Goal: Use online tool/utility: Utilize a website feature to perform a specific function

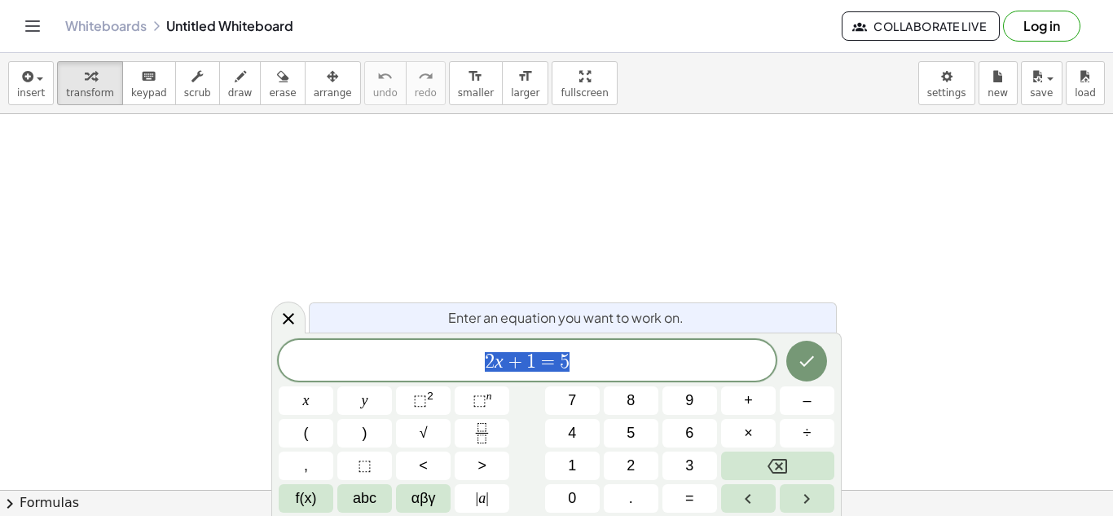
scroll to position [1, 0]
click at [235, 81] on icon "button" at bounding box center [240, 77] width 11 height 20
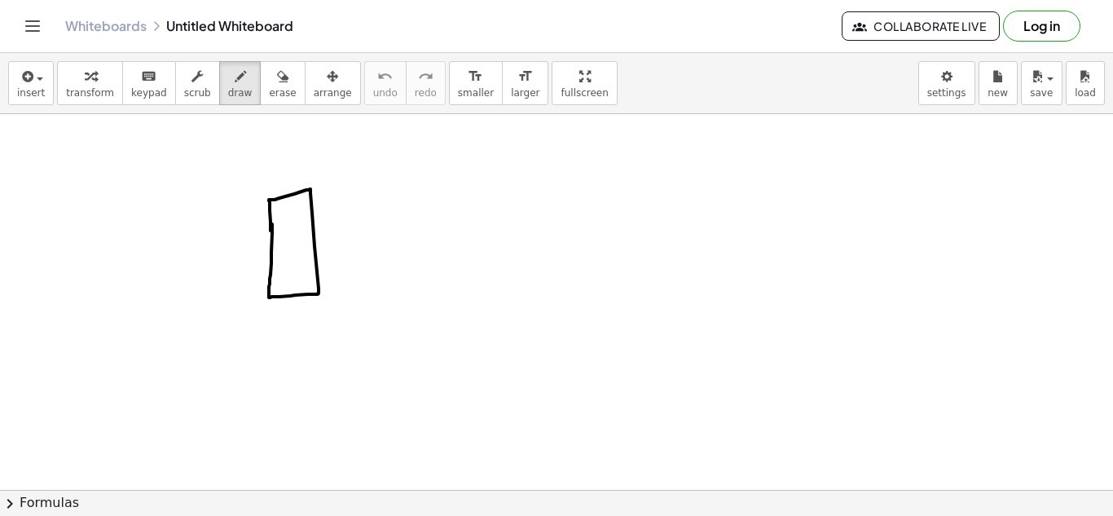
drag, startPoint x: 272, startPoint y: 224, endPoint x: 270, endPoint y: 232, distance: 8.3
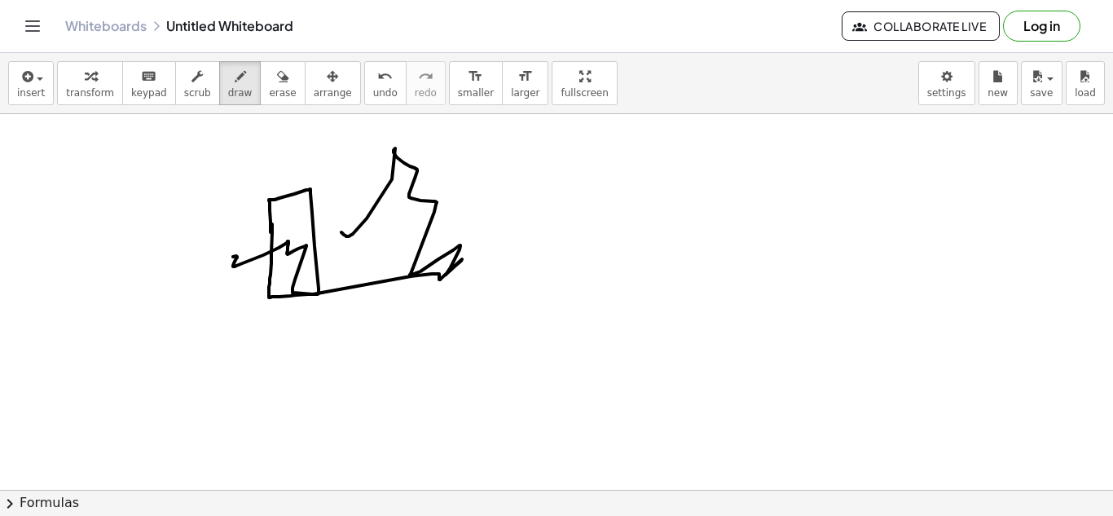
drag, startPoint x: 341, startPoint y: 232, endPoint x: 229, endPoint y: 239, distance: 112.7
click at [277, 67] on icon "button" at bounding box center [282, 77] width 11 height 20
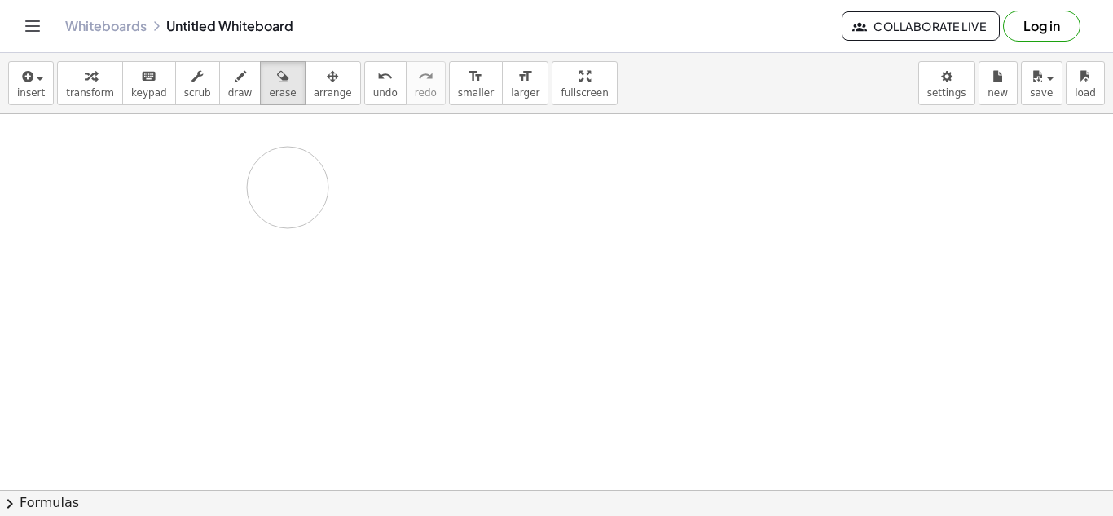
drag, startPoint x: 213, startPoint y: 237, endPoint x: 282, endPoint y: 187, distance: 85.0
click at [110, 82] on button "transform" at bounding box center [90, 83] width 66 height 44
click at [142, 90] on span "keypad" at bounding box center [149, 92] width 36 height 11
drag, startPoint x: 226, startPoint y: 226, endPoint x: 230, endPoint y: 239, distance: 13.7
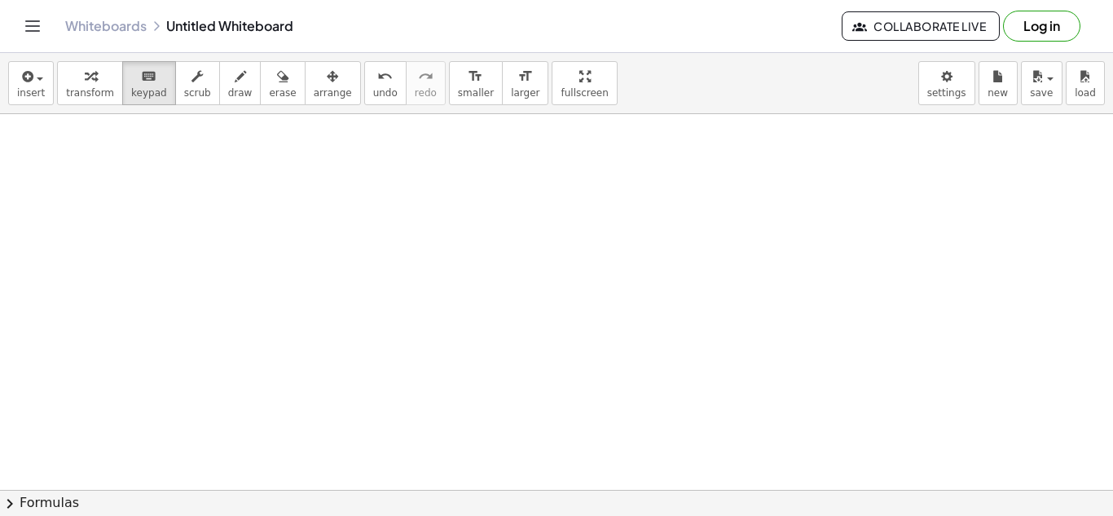
click at [142, 79] on icon "keyboard" at bounding box center [148, 77] width 15 height 20
click at [141, 80] on icon "keyboard" at bounding box center [148, 77] width 15 height 20
click at [191, 83] on icon "button" at bounding box center [196, 77] width 11 height 20
click at [146, 73] on div "keyboard" at bounding box center [149, 76] width 36 height 20
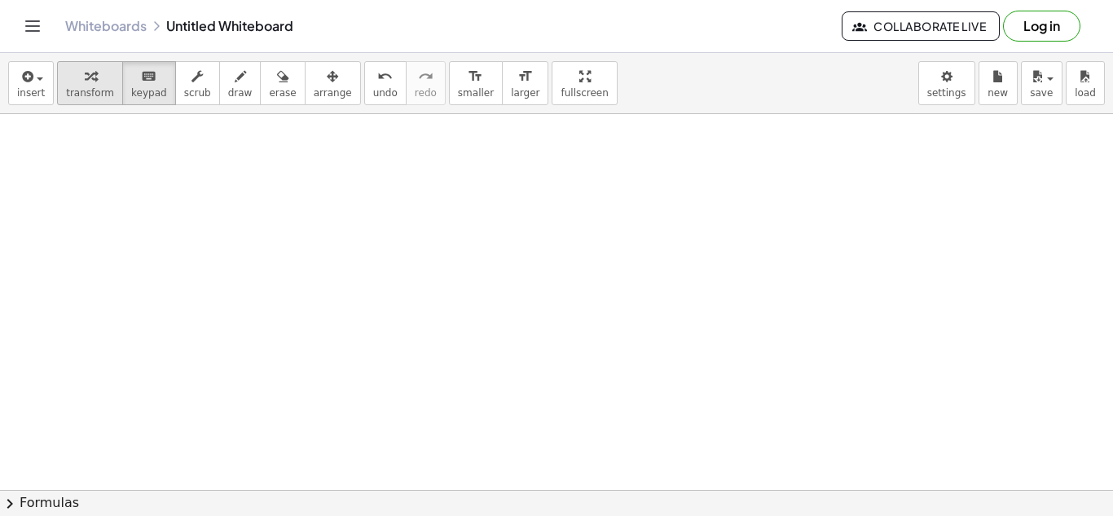
click at [85, 81] on icon "button" at bounding box center [90, 77] width 11 height 20
click at [39, 81] on div "button" at bounding box center [31, 76] width 28 height 20
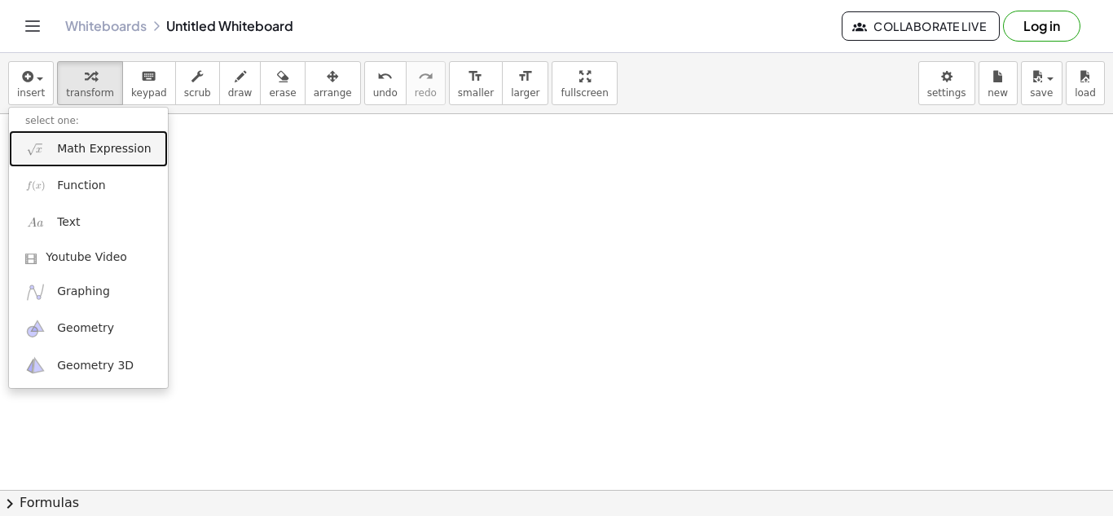
click at [105, 147] on span "Math Expression" at bounding box center [104, 149] width 94 height 16
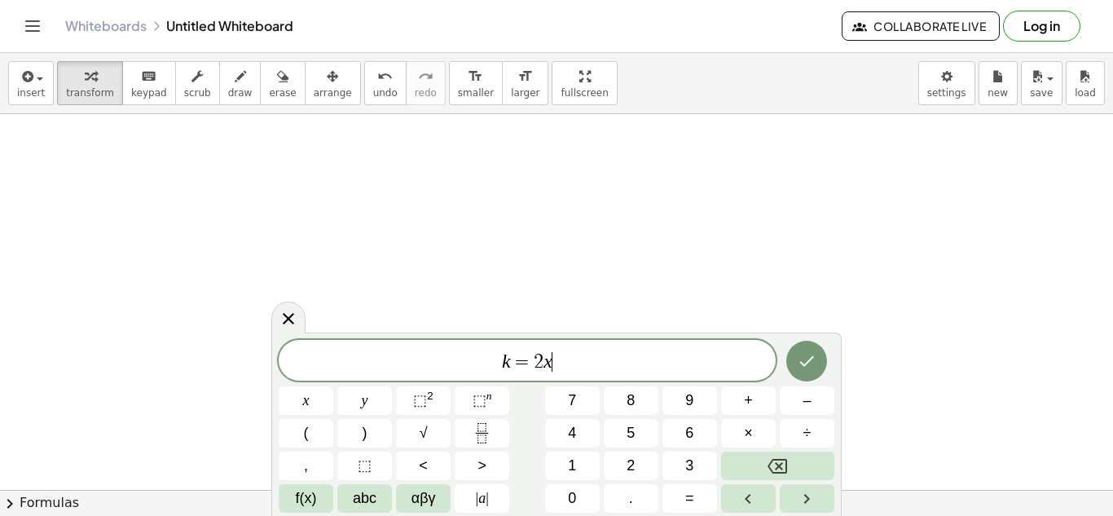
scroll to position [5, 0]
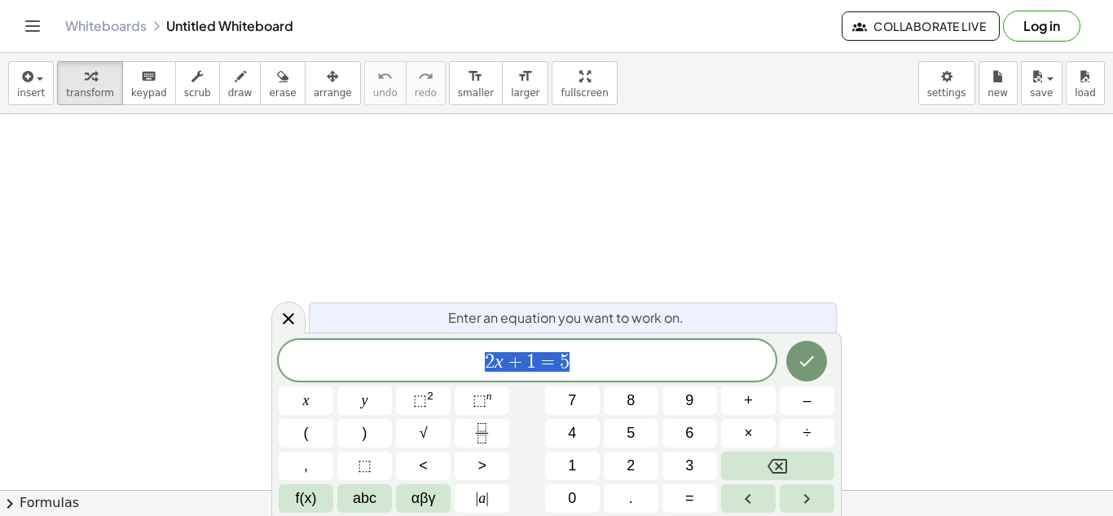
scroll to position [1, 0]
